Goal: Task Accomplishment & Management: Use online tool/utility

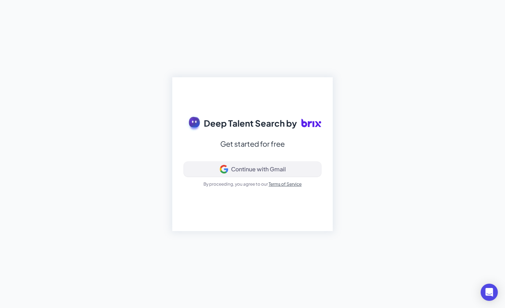
click at [300, 173] on div "Continue with Gmail" at bounding box center [252, 169] width 125 height 9
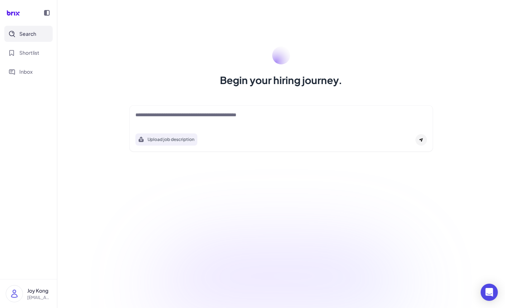
click at [19, 288] on img at bounding box center [14, 294] width 16 height 16
click at [49, 248] on div "[EMAIL_ADDRESS][DOMAIN_NAME]" at bounding box center [70, 252] width 79 height 8
click at [49, 243] on div "Joy Kong" at bounding box center [70, 243] width 79 height 10
click at [49, 256] on div "[PERSON_NAME] [PERSON_NAME][EMAIL_ADDRESS][DOMAIN_NAME] root Sign Out" at bounding box center [71, 268] width 92 height 73
click at [52, 251] on div "[EMAIL_ADDRESS][DOMAIN_NAME]" at bounding box center [70, 252] width 79 height 8
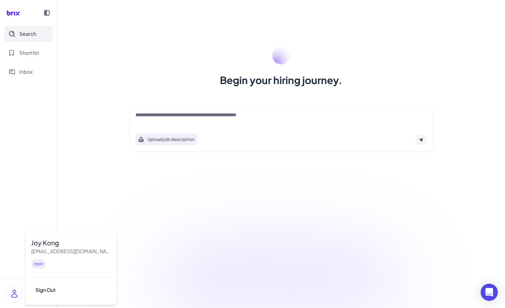
click at [13, 296] on img at bounding box center [14, 294] width 16 height 16
click at [13, 295] on img at bounding box center [14, 294] width 16 height 16
click at [168, 182] on div "Begin your hiring journey. Upload job description Job Titles Location Years of …" at bounding box center [280, 154] width 447 height 308
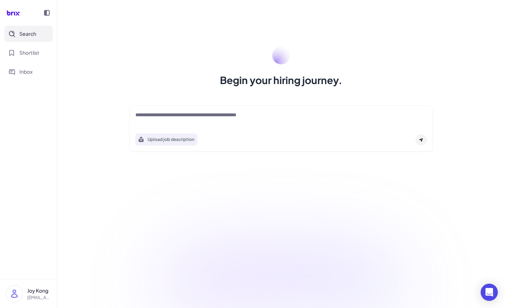
click at [12, 292] on img at bounding box center [14, 294] width 16 height 16
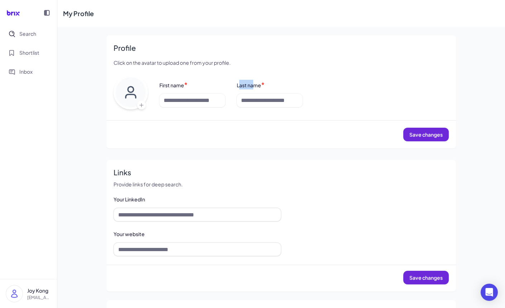
drag, startPoint x: 252, startPoint y: 92, endPoint x: 269, endPoint y: 92, distance: 17.2
click at [261, 88] on label "Last name" at bounding box center [249, 85] width 24 height 6
drag, startPoint x: 242, startPoint y: 65, endPoint x: 127, endPoint y: 63, distance: 114.9
click at [127, 63] on p "Click on the avatar to upload one from your profile." at bounding box center [280, 63] width 335 height 8
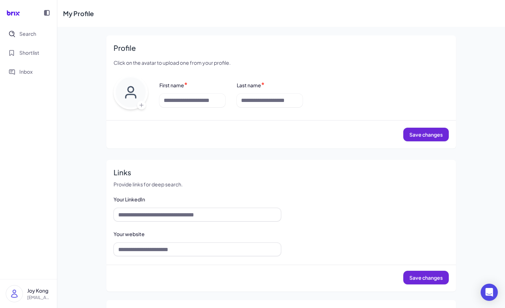
click at [160, 60] on p "Click on the avatar to upload one from your profile." at bounding box center [280, 63] width 335 height 8
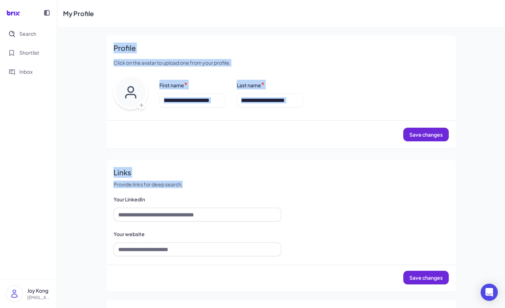
drag, startPoint x: 113, startPoint y: 45, endPoint x: 360, endPoint y: 196, distance: 289.9
click at [360, 196] on div "Profile Click on the avatar to upload one from your profile. First name * Last …" at bounding box center [281, 204] width 366 height 354
click at [360, 188] on p "Provide links for deep search." at bounding box center [280, 185] width 335 height 8
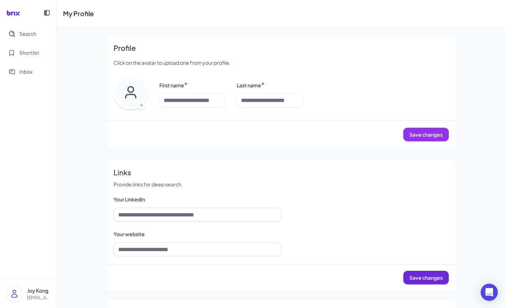
click at [437, 141] on button "Save changes" at bounding box center [425, 135] width 45 height 14
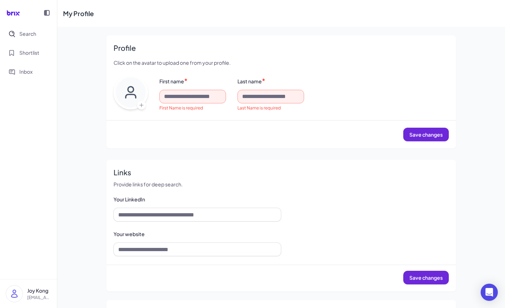
click at [404, 111] on div "First name * First Name is required Last name * Last Name is required" at bounding box center [303, 93] width 289 height 35
drag, startPoint x: 116, startPoint y: 47, endPoint x: 211, endPoint y: 68, distance: 97.0
click at [211, 68] on div "Profile Click on the avatar to upload one from your profile. First name * First…" at bounding box center [280, 91] width 349 height 113
click at [76, 48] on div "My Profile Profile Click on the avatar to upload one from your profile. First n…" at bounding box center [280, 190] width 447 height 381
click at [33, 37] on span "Search" at bounding box center [27, 34] width 17 height 8
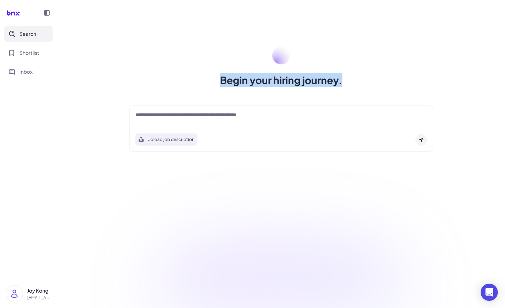
drag, startPoint x: 218, startPoint y: 81, endPoint x: 374, endPoint y: 87, distance: 156.5
click at [374, 87] on div "Begin your hiring journey." at bounding box center [281, 67] width 321 height 41
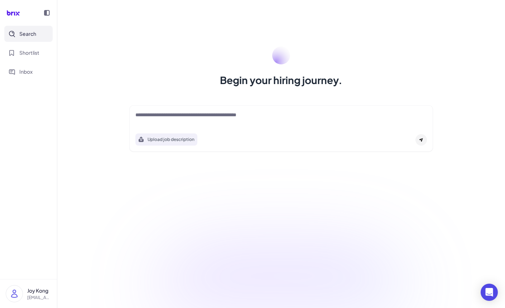
drag, startPoint x: 374, startPoint y: 88, endPoint x: 371, endPoint y: 89, distance: 3.6
click at [374, 88] on div "Begin your hiring journey. Upload job description Job Titles Location Years of …" at bounding box center [280, 154] width 447 height 308
click at [36, 52] on span "Shortlist" at bounding box center [29, 53] width 20 height 8
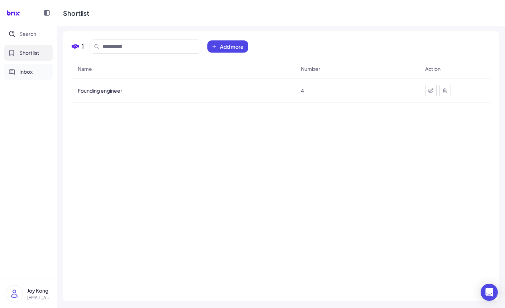
click at [32, 76] on button "Inbox" at bounding box center [28, 72] width 48 height 16
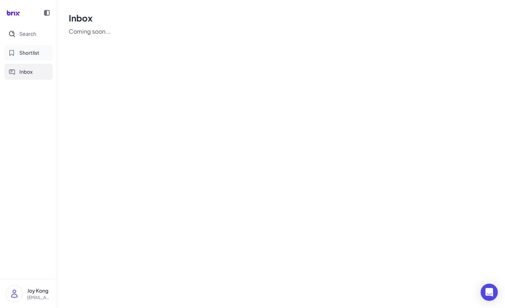
click at [33, 57] on button "Shortlist" at bounding box center [28, 53] width 48 height 16
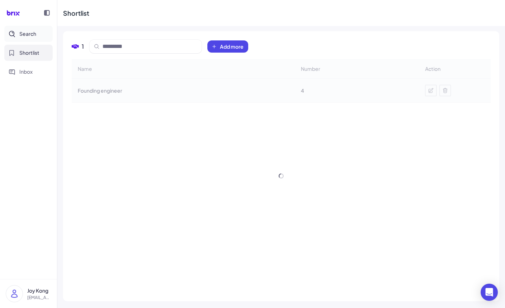
click at [32, 38] on button "Search" at bounding box center [28, 34] width 48 height 16
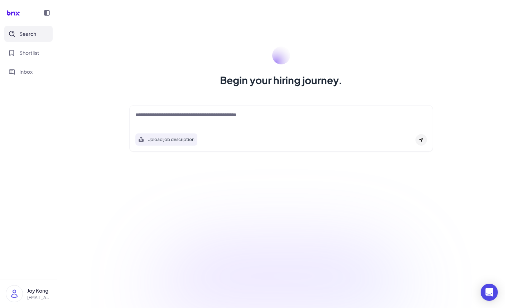
click at [32, 62] on div "Search Shortlist Inbox" at bounding box center [28, 53] width 57 height 54
click at [32, 76] on button "Inbox" at bounding box center [28, 72] width 48 height 16
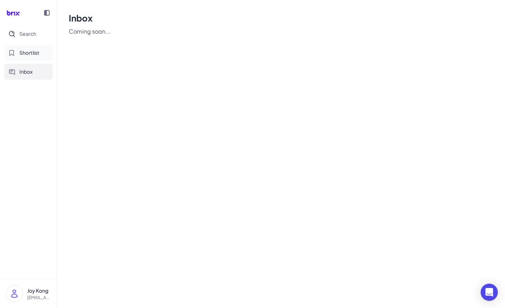
click at [33, 61] on div "Search Shortlist Inbox" at bounding box center [28, 53] width 57 height 54
click at [32, 55] on span "Shortlist" at bounding box center [29, 53] width 20 height 8
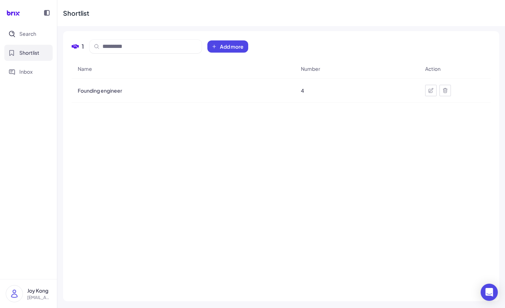
click at [32, 25] on div at bounding box center [28, 13] width 57 height 26
click at [32, 38] on button "Search" at bounding box center [28, 34] width 48 height 16
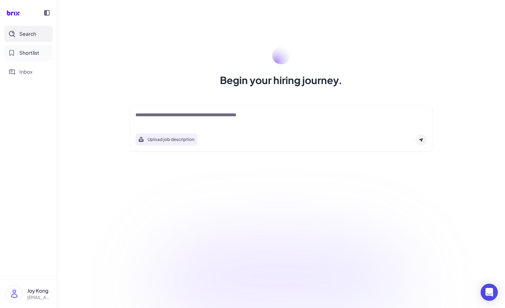
click at [32, 51] on span "Shortlist" at bounding box center [29, 53] width 20 height 8
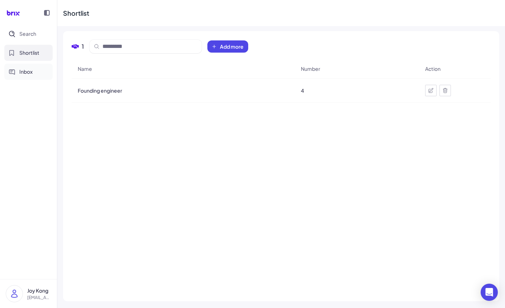
click at [36, 74] on button "Inbox" at bounding box center [28, 72] width 48 height 16
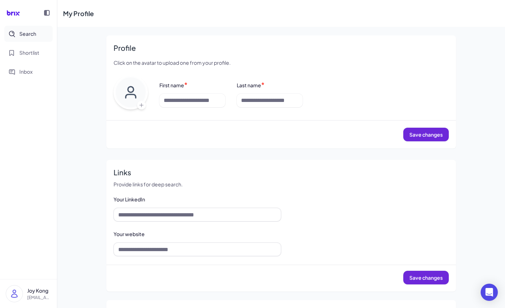
click at [25, 28] on button "Search" at bounding box center [28, 34] width 48 height 16
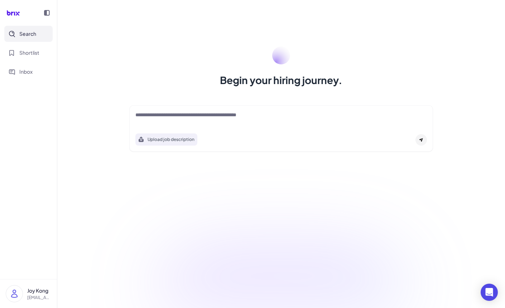
click at [256, 80] on h1 "Begin your hiring journey." at bounding box center [281, 80] width 122 height 14
click at [209, 116] on textarea at bounding box center [280, 115] width 291 height 9
click at [25, 51] on span "Shortlist" at bounding box center [29, 53] width 20 height 8
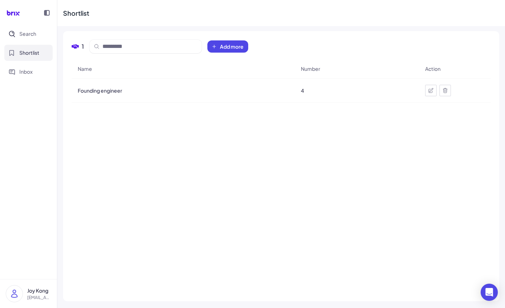
click at [433, 91] on icon at bounding box center [431, 91] width 6 height 6
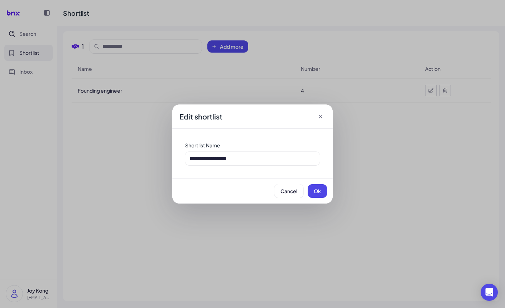
click at [320, 115] on icon at bounding box center [320, 116] width 7 height 7
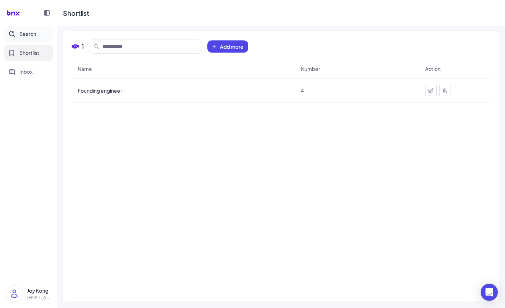
click at [42, 33] on button "Search" at bounding box center [28, 34] width 48 height 16
